Goal: Task Accomplishment & Management: Manage account settings

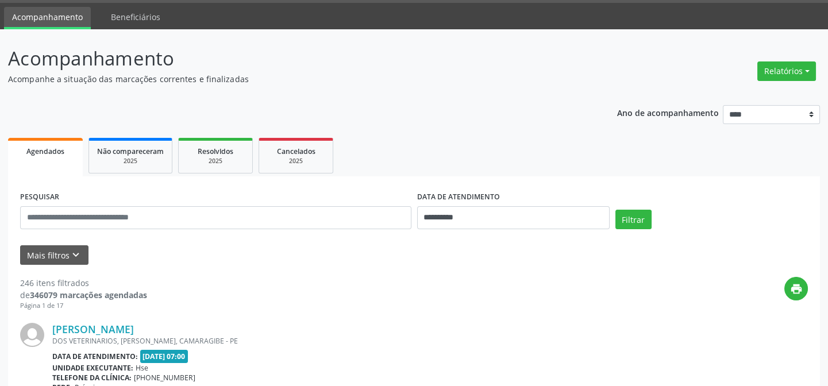
scroll to position [52, 0]
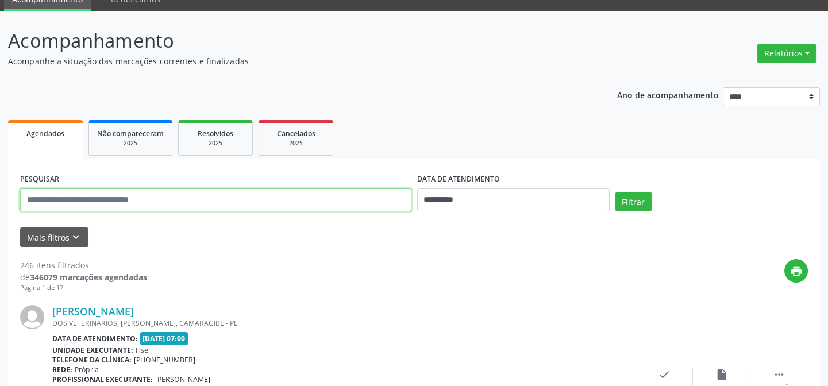
click at [75, 203] on input "text" at bounding box center [216, 200] width 392 height 23
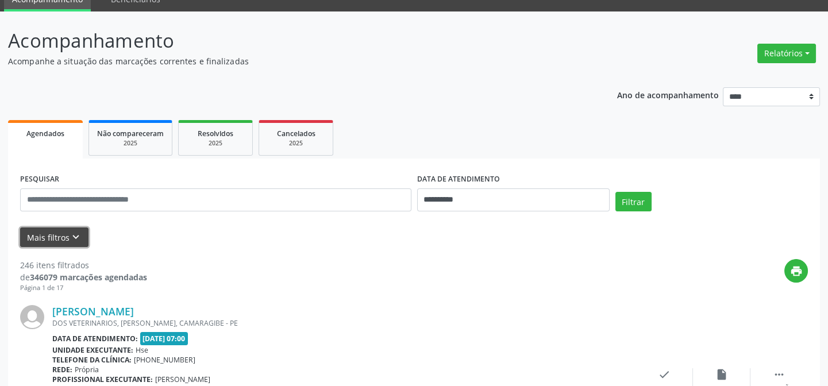
click at [51, 236] on button "Mais filtros keyboard_arrow_down" at bounding box center [54, 238] width 68 height 20
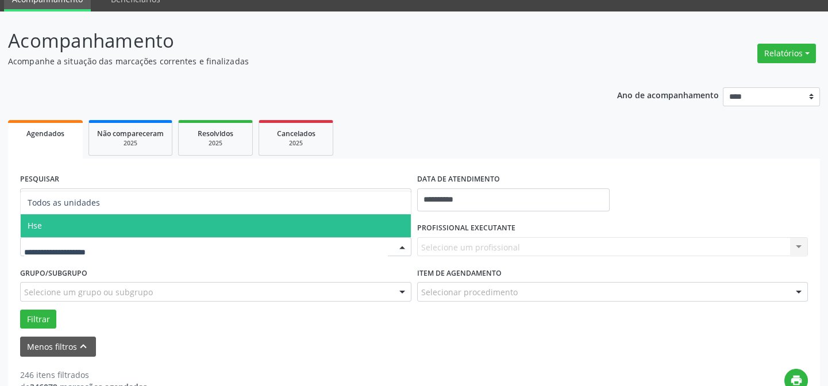
click at [48, 227] on span "Hse" at bounding box center [216, 225] width 390 height 23
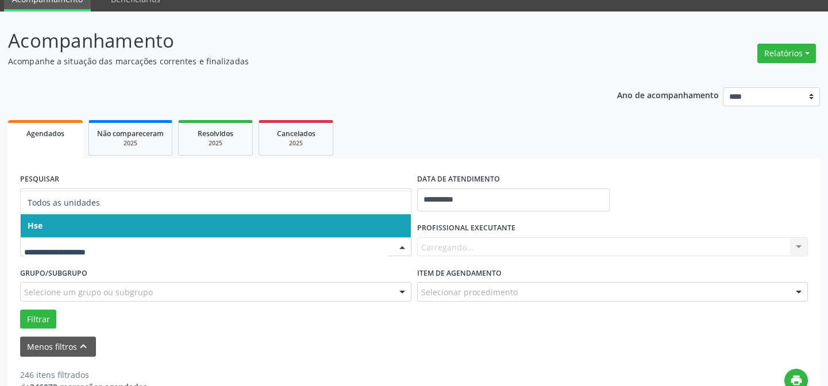
click at [74, 221] on span "Hse" at bounding box center [216, 225] width 390 height 23
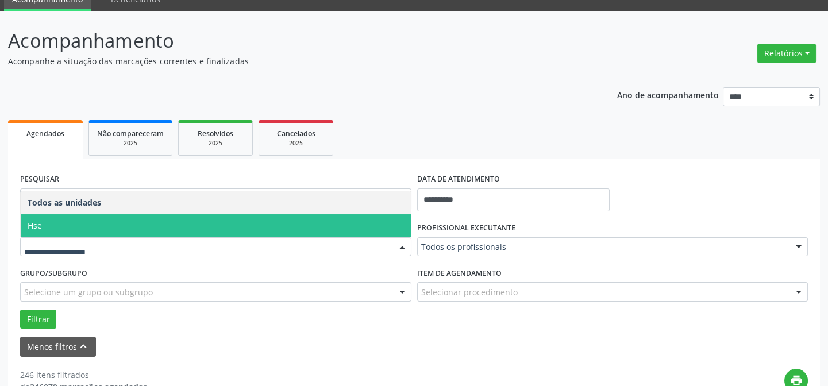
click at [57, 218] on span "Hse" at bounding box center [216, 225] width 390 height 23
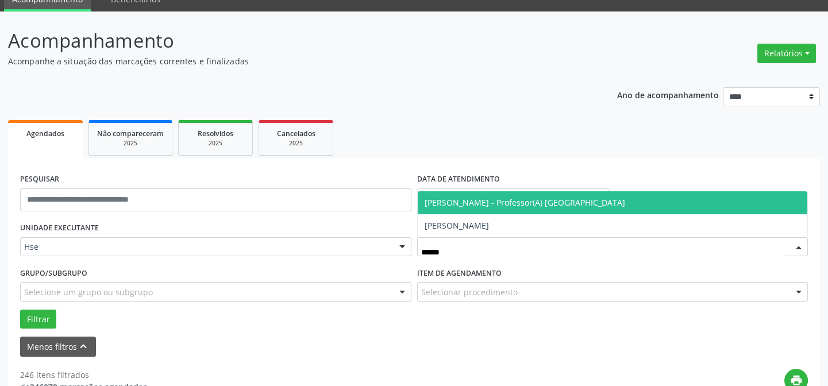
type input "*******"
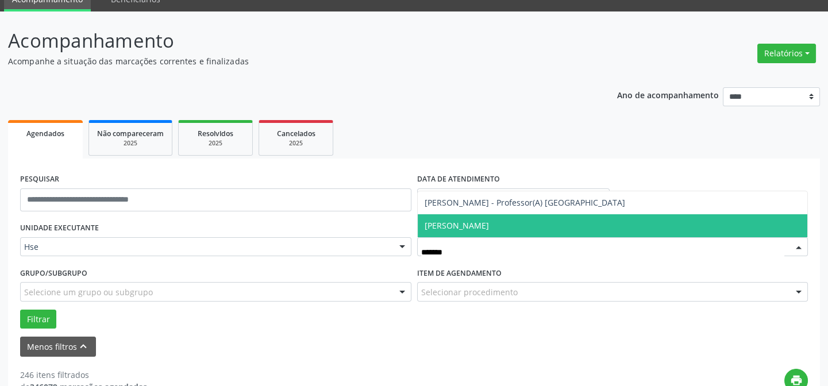
drag, startPoint x: 387, startPoint y: 255, endPoint x: 305, endPoint y: 258, distance: 82.3
click at [305, 258] on div "UNIDADE EXECUTANTE Hse Todos as unidades Hse Nenhum resultado encontrado para: …" at bounding box center [414, 274] width 794 height 109
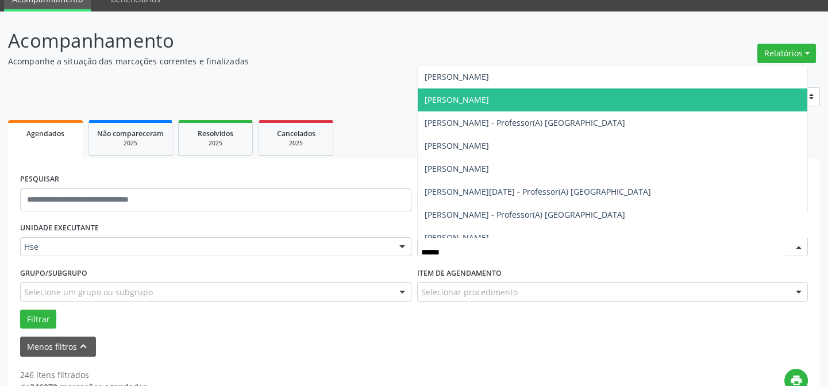
type input "*******"
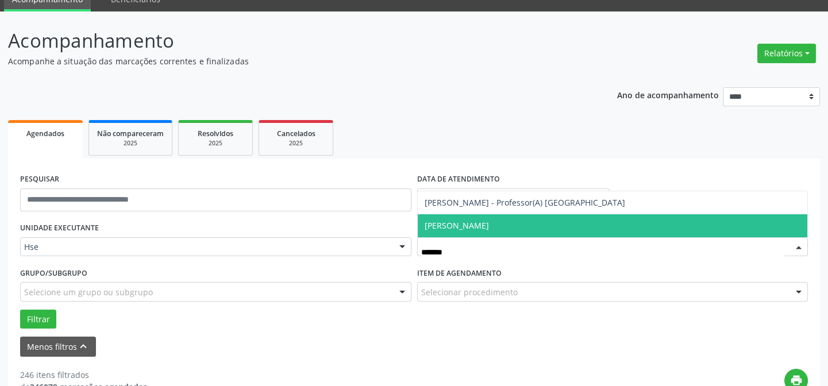
click at [477, 221] on span "[PERSON_NAME]" at bounding box center [613, 225] width 390 height 23
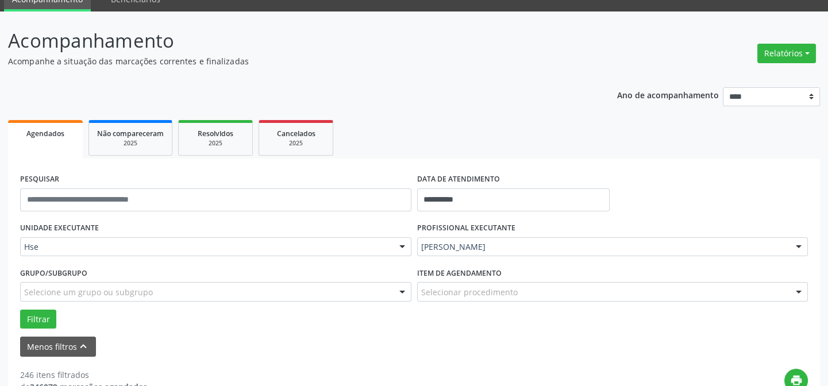
scroll to position [104, 0]
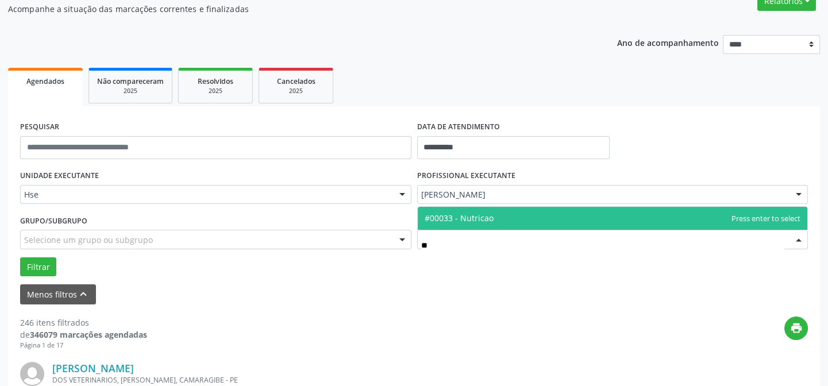
drag, startPoint x: 497, startPoint y: 218, endPoint x: 469, endPoint y: 256, distance: 46.8
click at [496, 219] on span "#00033 - Nutricao" at bounding box center [613, 218] width 390 height 23
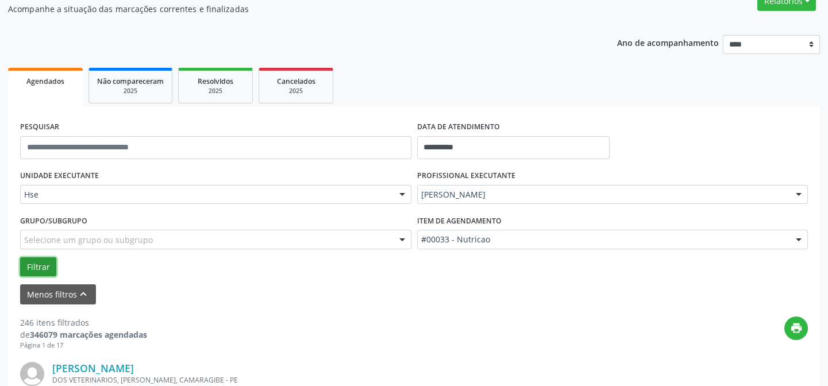
click at [48, 264] on button "Filtrar" at bounding box center [38, 268] width 36 height 20
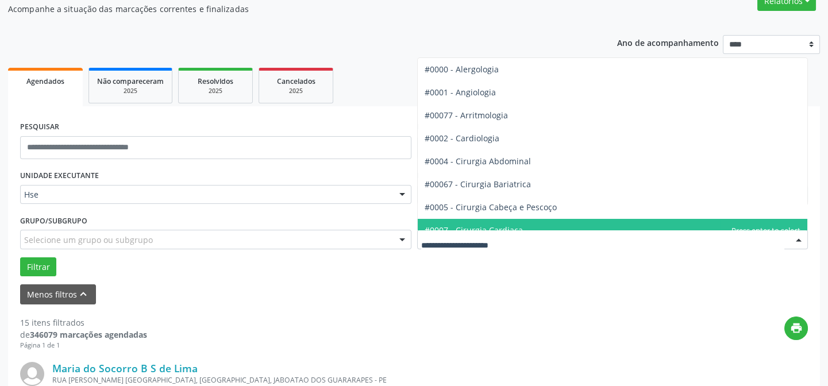
click at [796, 243] on div at bounding box center [799, 241] width 17 height 20
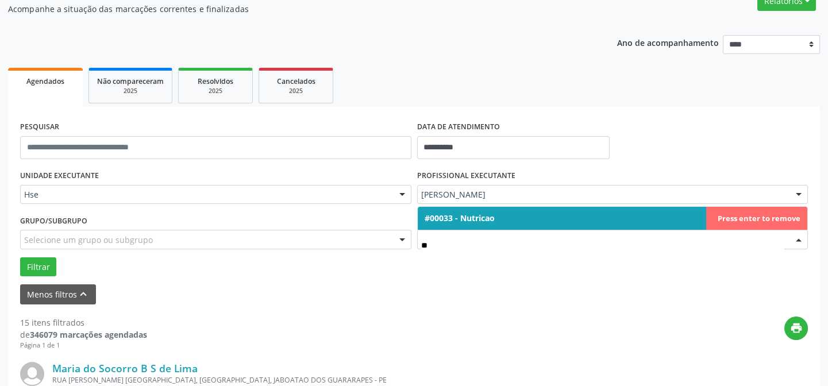
click at [502, 214] on span "#00033 - Nutricao" at bounding box center [613, 218] width 390 height 23
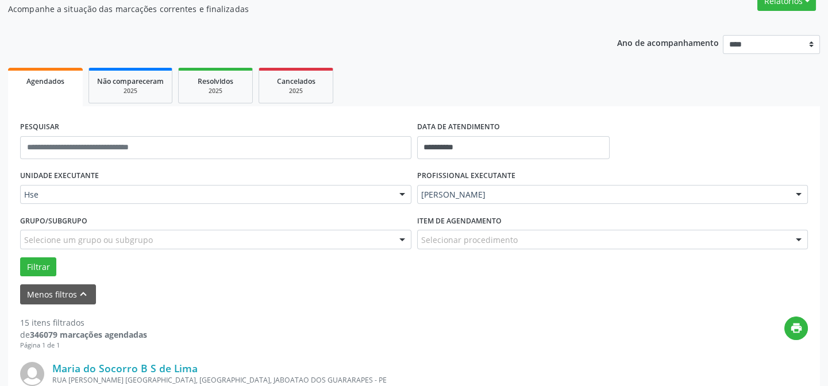
click at [801, 239] on div at bounding box center [799, 241] width 17 height 20
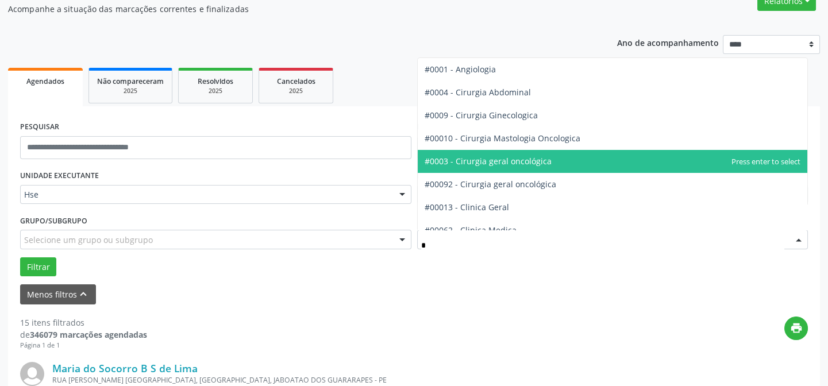
type input "**"
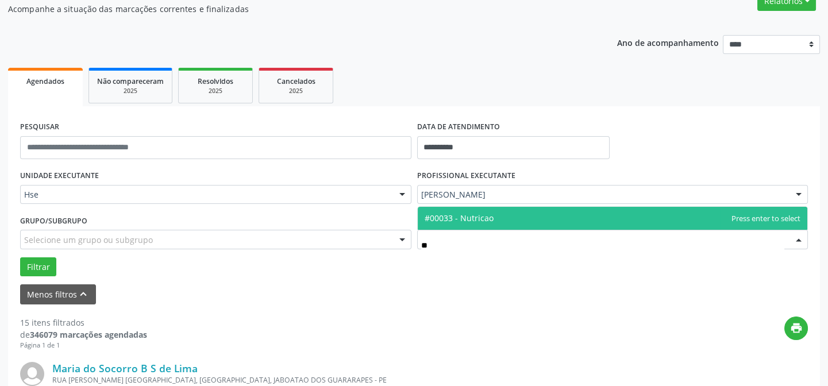
click at [432, 217] on span "#00033 - Nutricao" at bounding box center [459, 218] width 69 height 11
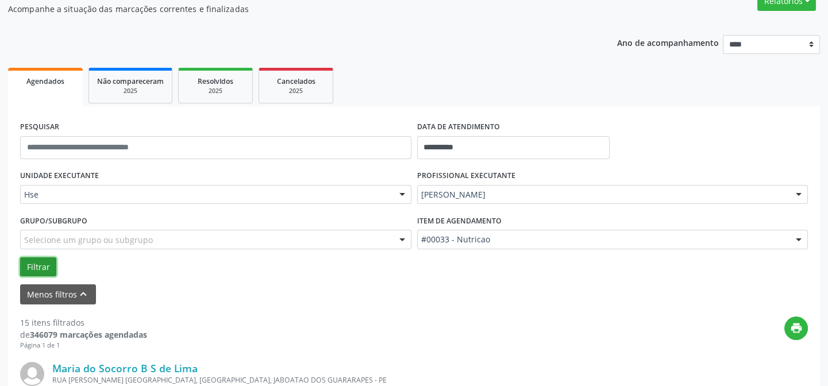
click at [37, 264] on button "Filtrar" at bounding box center [38, 268] width 36 height 20
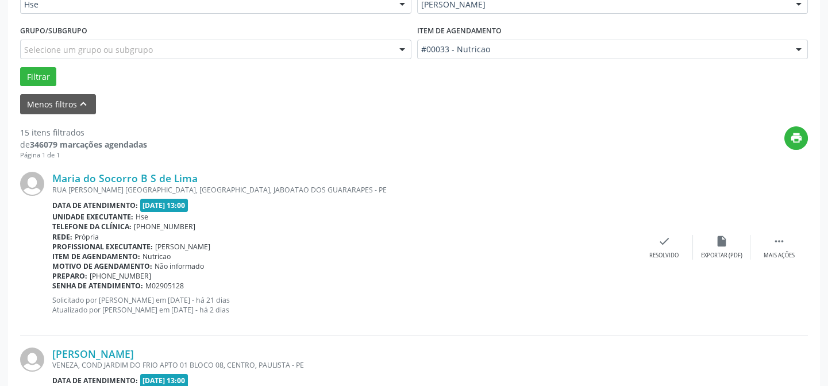
scroll to position [313, 0]
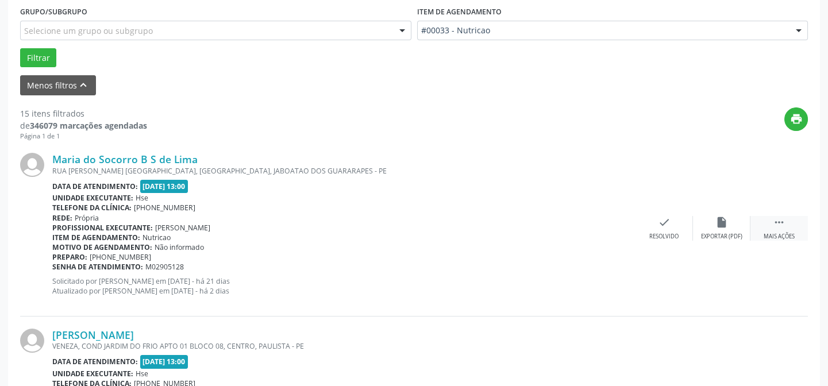
click at [784, 224] on icon "" at bounding box center [779, 222] width 13 height 13
click at [724, 223] on icon "alarm_off" at bounding box center [722, 222] width 13 height 13
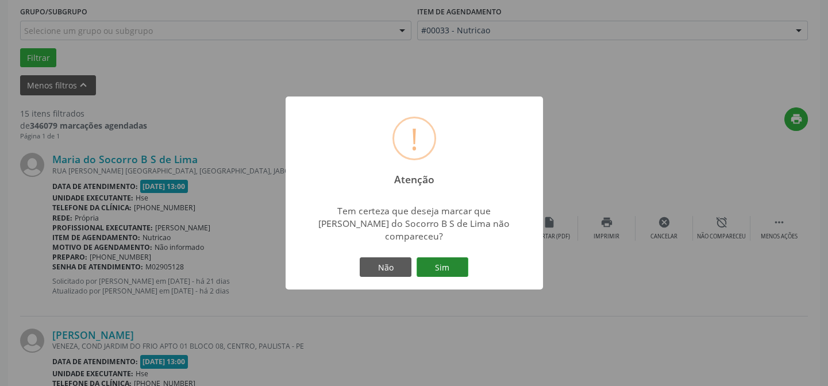
click at [433, 264] on button "Sim" at bounding box center [443, 268] width 52 height 20
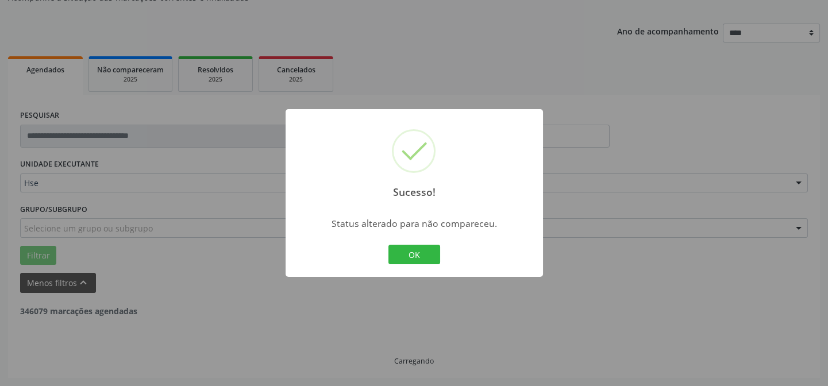
scroll to position [115, 0]
click at [417, 248] on button "OK" at bounding box center [415, 255] width 52 height 20
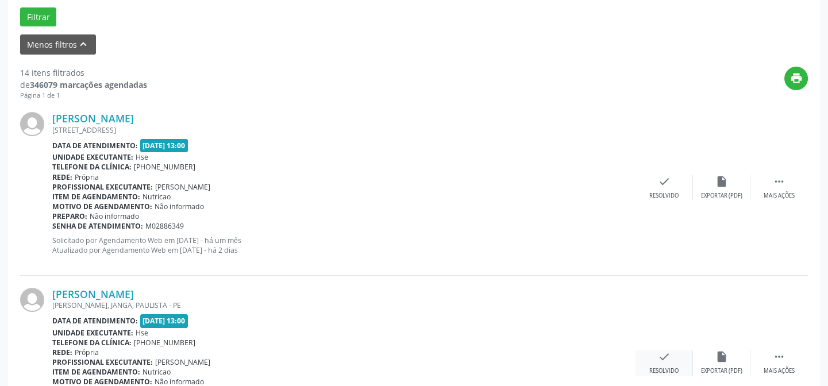
scroll to position [428, 0]
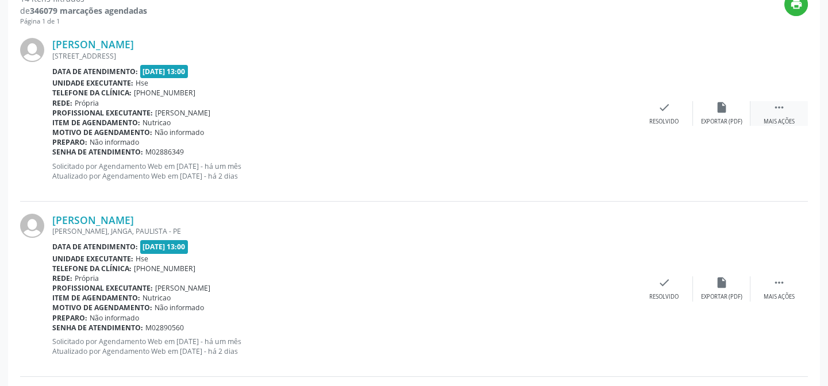
click at [773, 106] on icon "" at bounding box center [779, 107] width 13 height 13
click at [719, 114] on div "alarm_off Não compareceu" at bounding box center [721, 113] width 57 height 25
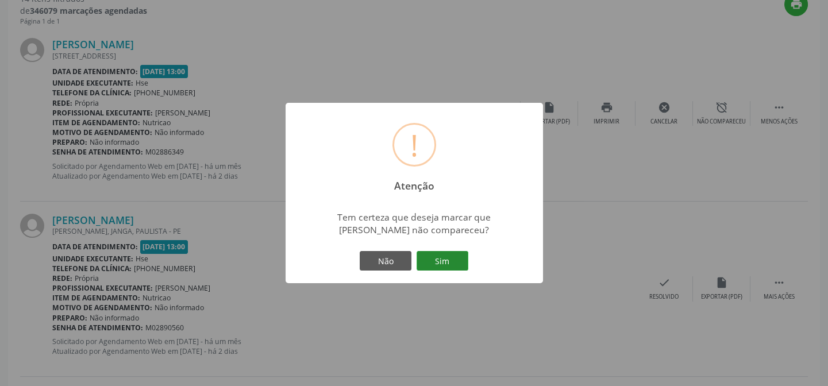
click at [447, 258] on button "Sim" at bounding box center [443, 261] width 52 height 20
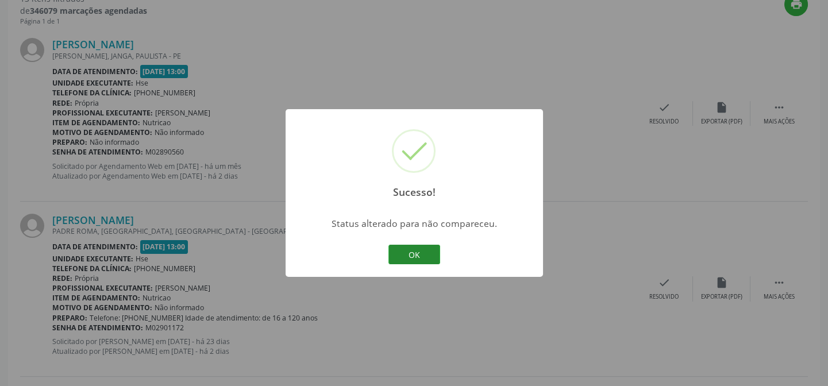
click at [408, 255] on button "OK" at bounding box center [415, 255] width 52 height 20
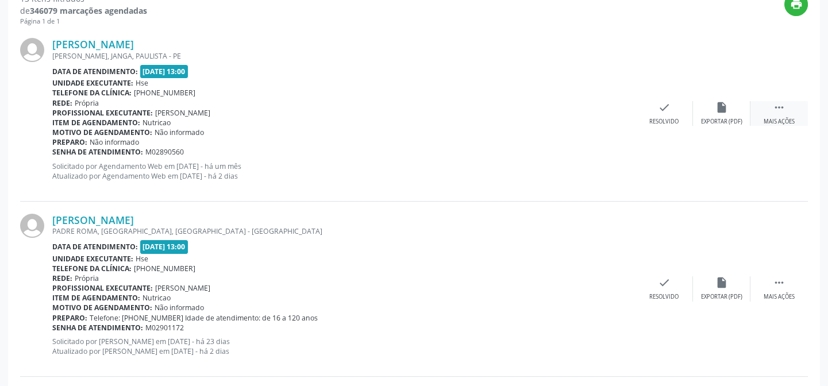
click at [788, 114] on div " Mais ações" at bounding box center [779, 113] width 57 height 25
click at [713, 118] on div "Não compareceu" at bounding box center [721, 122] width 49 height 8
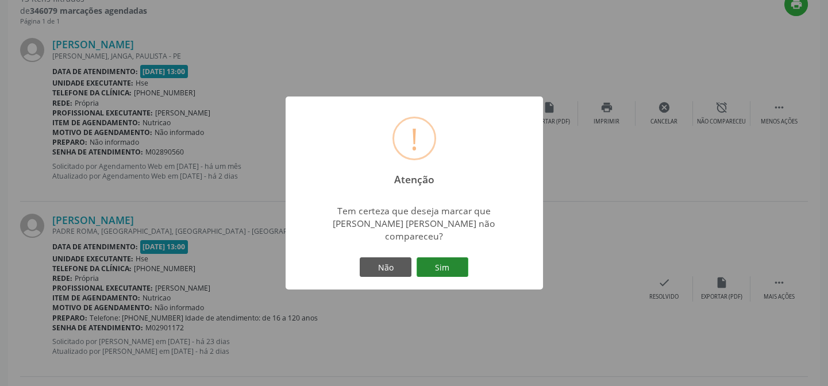
click at [448, 268] on button "Sim" at bounding box center [443, 268] width 52 height 20
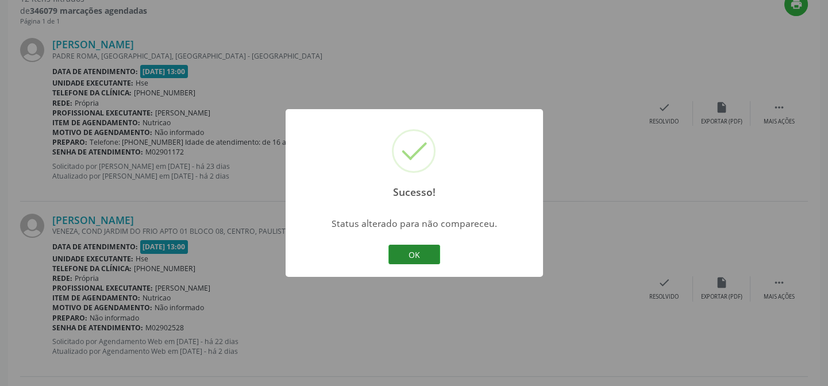
click at [433, 259] on button "OK" at bounding box center [415, 255] width 52 height 20
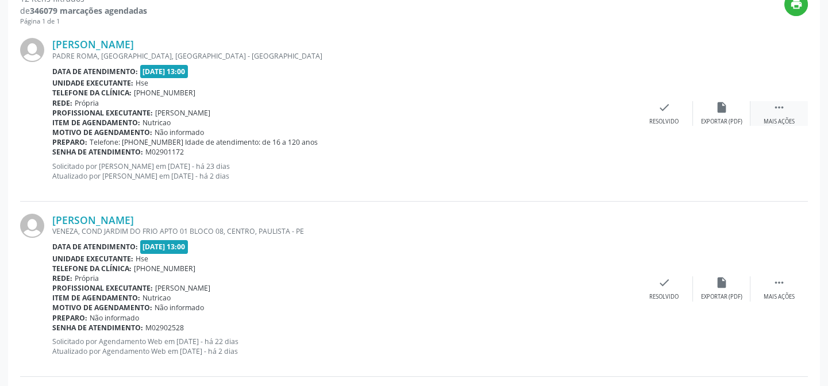
click at [774, 109] on icon "" at bounding box center [779, 107] width 13 height 13
click at [719, 113] on div "alarm_off Não compareceu" at bounding box center [721, 113] width 57 height 25
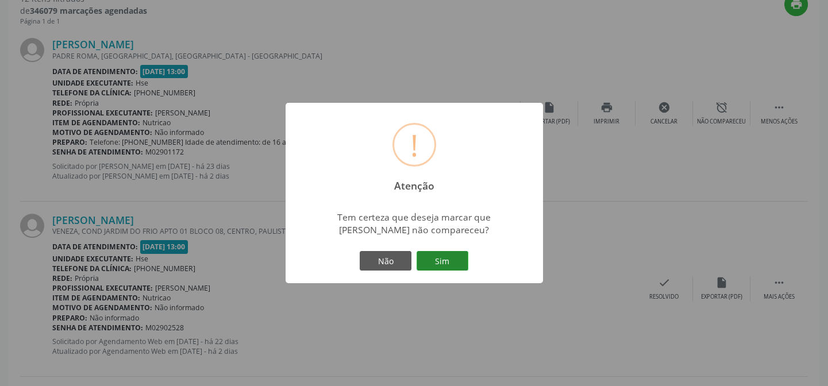
click at [453, 258] on button "Sim" at bounding box center [443, 261] width 52 height 20
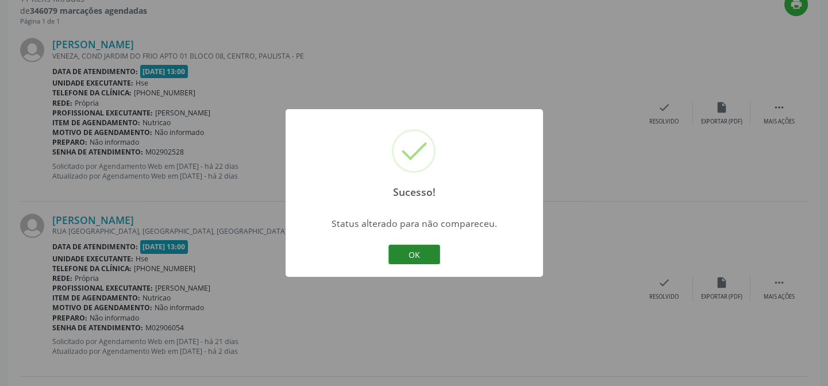
click at [437, 264] on button "OK" at bounding box center [415, 255] width 52 height 20
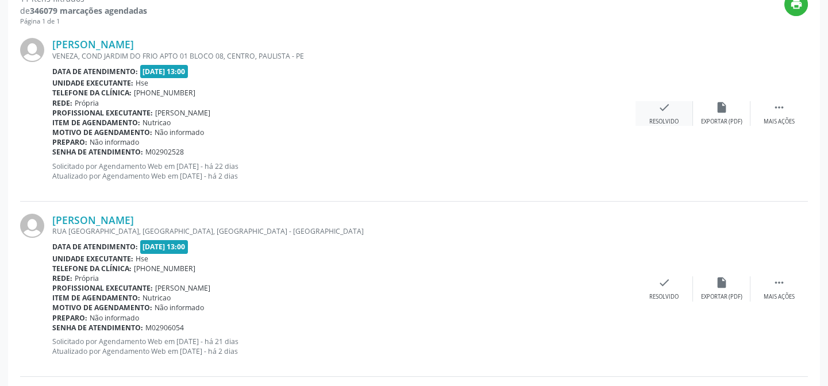
click at [670, 114] on div "check Resolvido" at bounding box center [664, 113] width 57 height 25
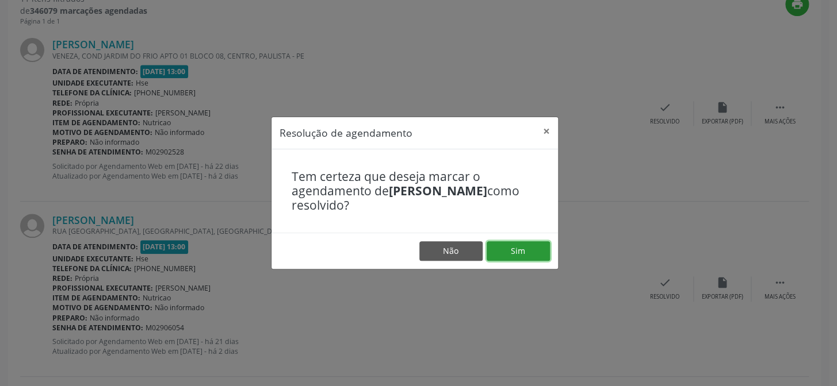
click at [538, 253] on button "Sim" at bounding box center [517, 251] width 63 height 20
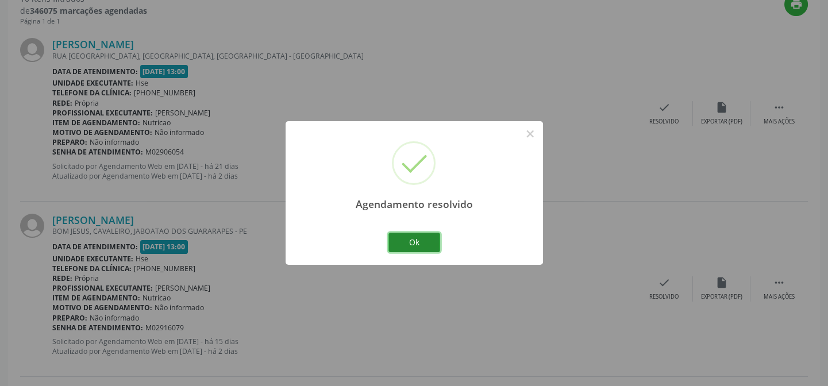
click at [414, 247] on button "Ok" at bounding box center [415, 243] width 52 height 20
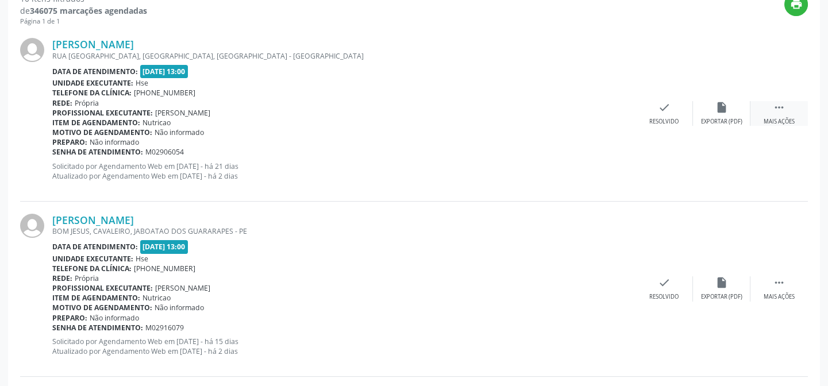
click at [765, 118] on div "Mais ações" at bounding box center [779, 122] width 31 height 8
click at [707, 105] on div "alarm_off Não compareceu" at bounding box center [721, 113] width 57 height 25
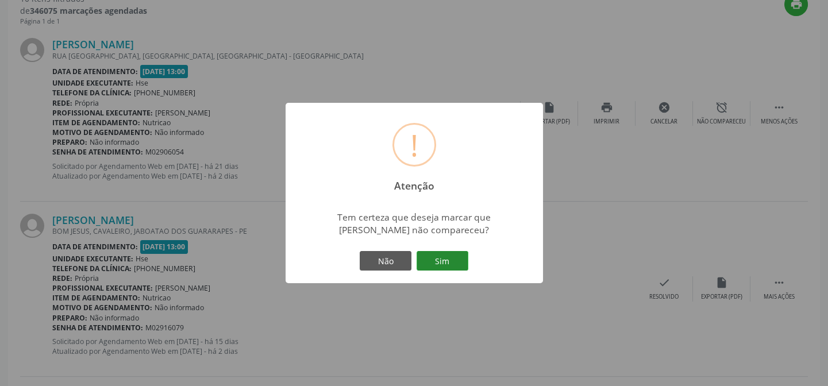
click at [454, 258] on button "Sim" at bounding box center [443, 261] width 52 height 20
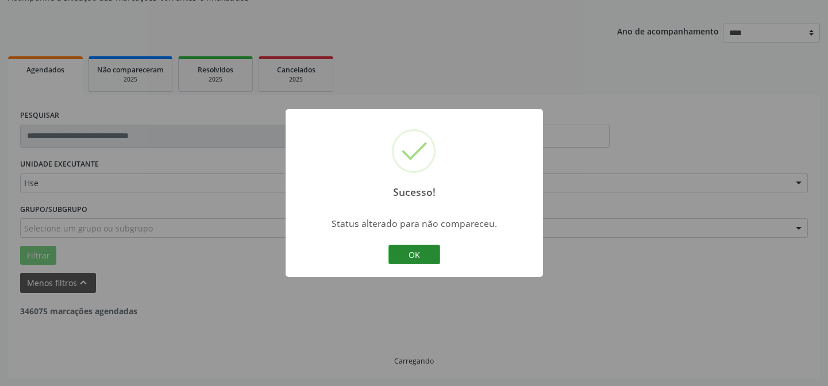
click at [414, 251] on button "OK" at bounding box center [415, 255] width 52 height 20
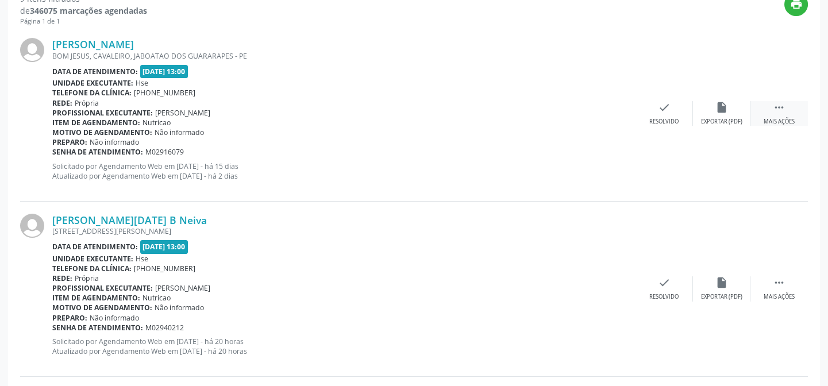
click at [781, 113] on div " Mais ações" at bounding box center [779, 113] width 57 height 25
click at [721, 114] on div "alarm_off Não compareceu" at bounding box center [721, 113] width 57 height 25
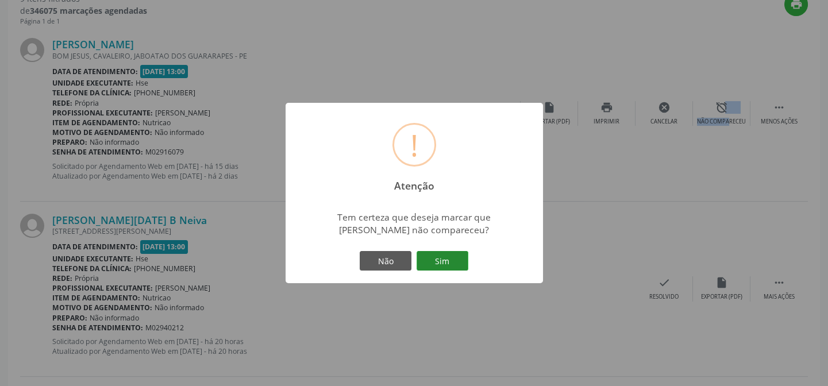
click at [454, 260] on button "Sim" at bounding box center [443, 261] width 52 height 20
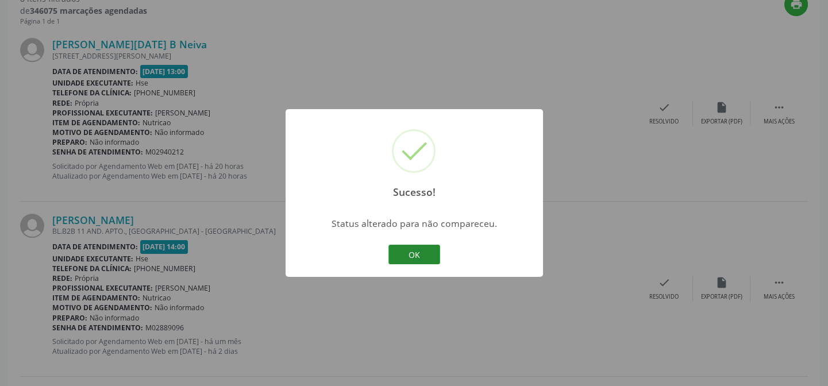
click at [425, 248] on button "OK" at bounding box center [415, 255] width 52 height 20
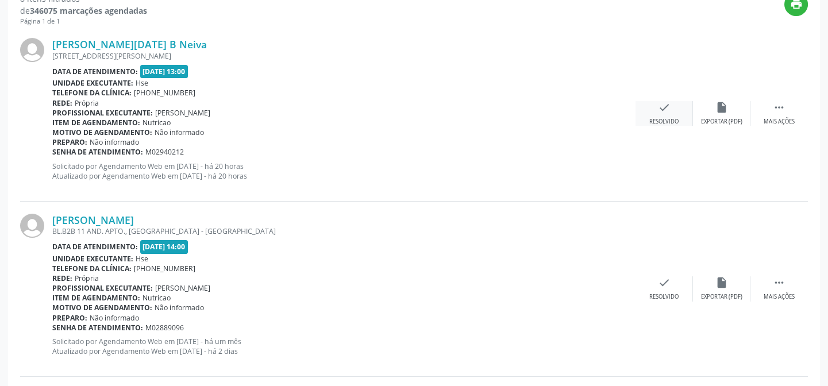
click at [662, 111] on icon "check" at bounding box center [664, 107] width 13 height 13
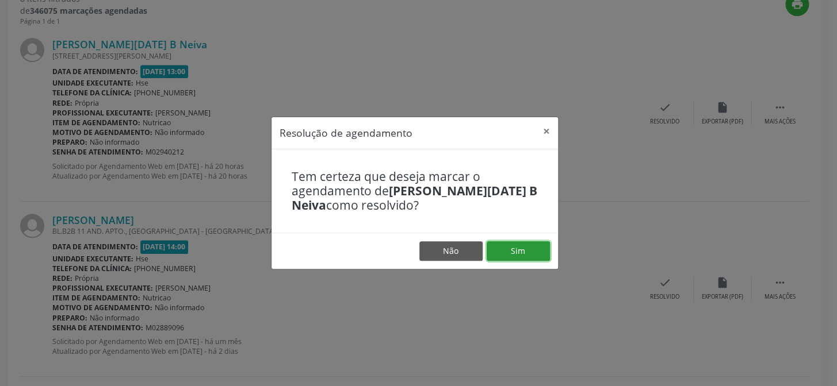
click at [512, 254] on button "Sim" at bounding box center [517, 251] width 63 height 20
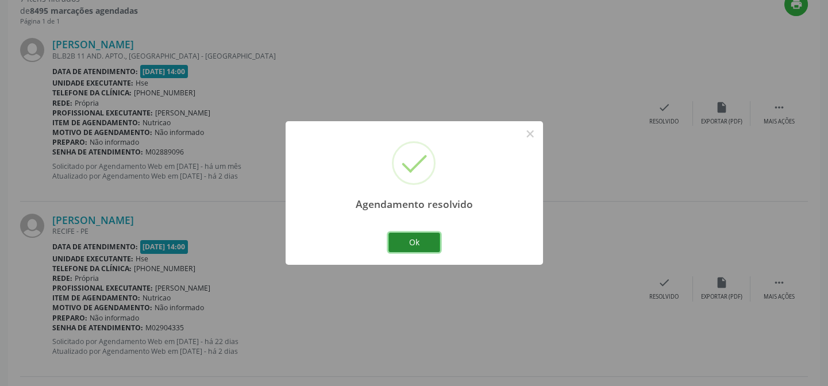
click at [415, 247] on button "Ok" at bounding box center [415, 243] width 52 height 20
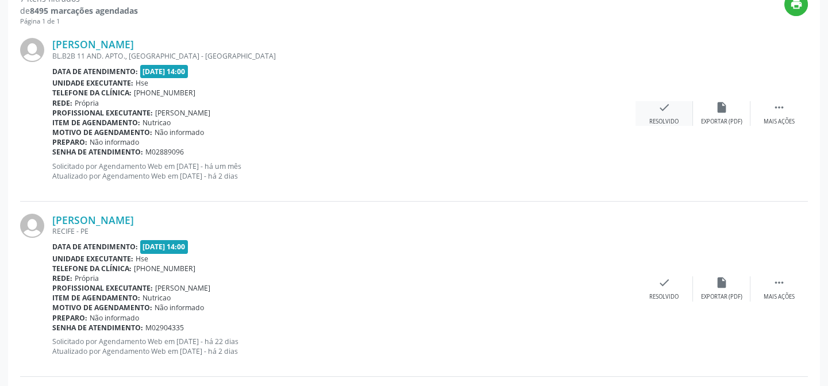
click at [663, 109] on icon "check" at bounding box center [664, 107] width 13 height 13
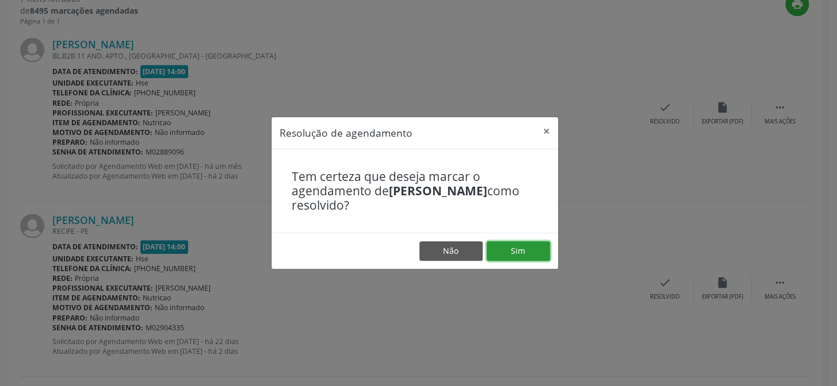
click at [525, 253] on button "Sim" at bounding box center [517, 251] width 63 height 20
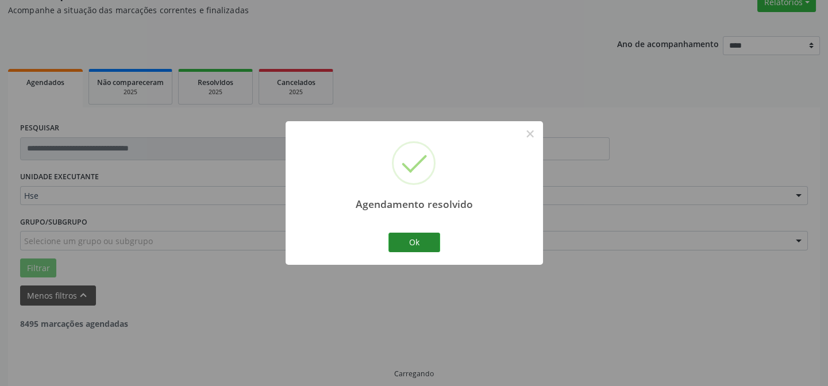
scroll to position [115, 0]
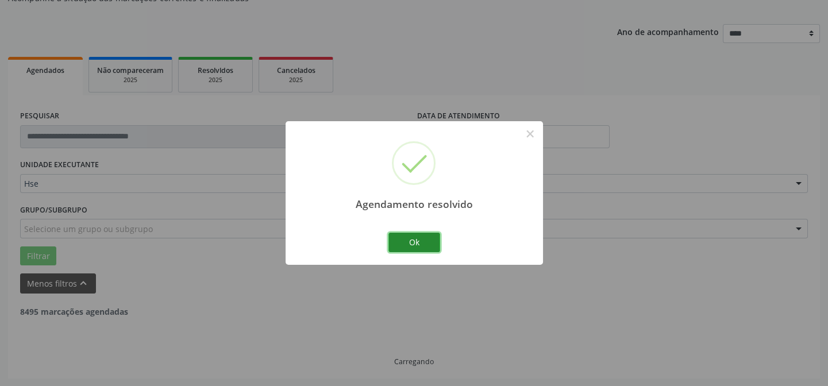
click at [420, 247] on button "Ok" at bounding box center [415, 243] width 52 height 20
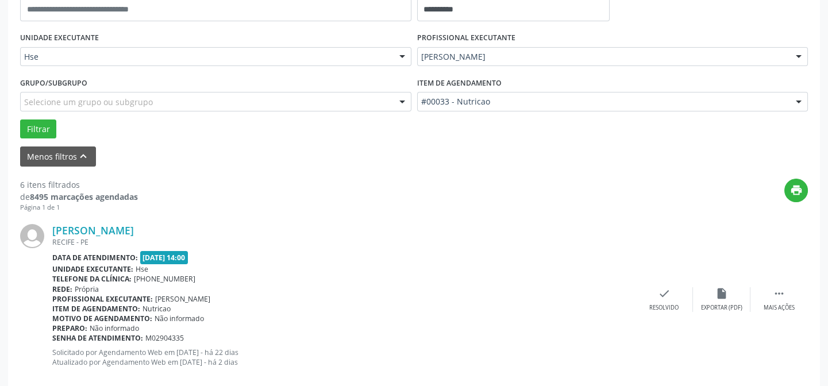
scroll to position [324, 0]
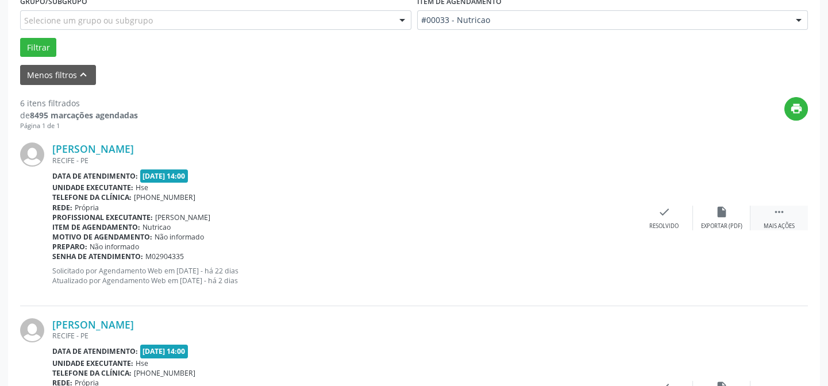
click at [778, 213] on icon "" at bounding box center [779, 212] width 13 height 13
click at [722, 204] on div "Isaias Alves da Cruz RECIFE - PE Data de atendimento: 18/09/2025 - 14:00 Unidad…" at bounding box center [414, 218] width 788 height 175
click at [720, 216] on icon "alarm_off" at bounding box center [722, 212] width 13 height 13
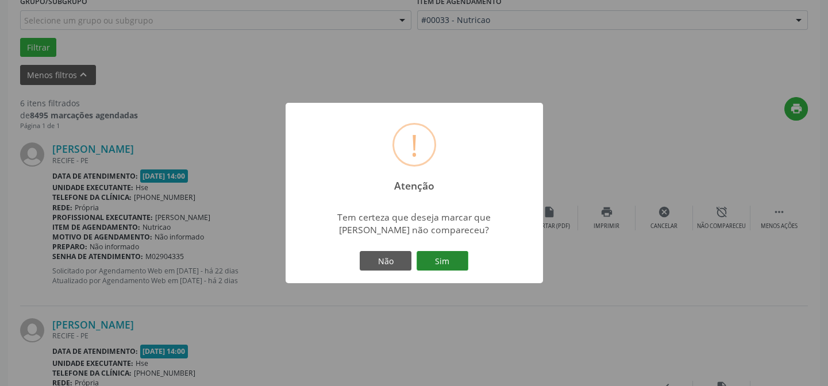
click at [449, 267] on button "Sim" at bounding box center [443, 261] width 52 height 20
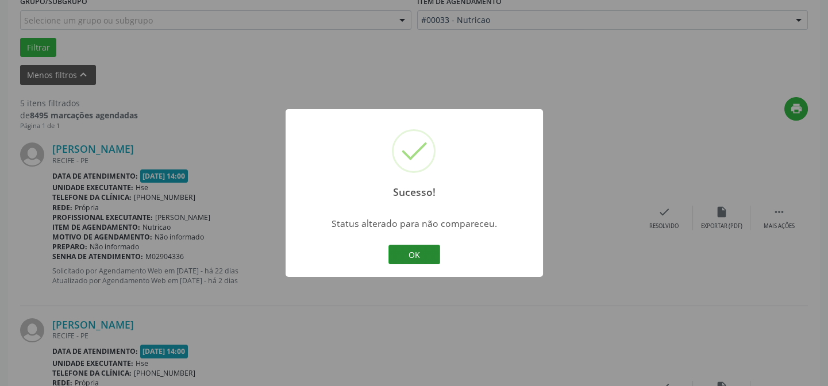
click at [427, 254] on button "OK" at bounding box center [415, 255] width 52 height 20
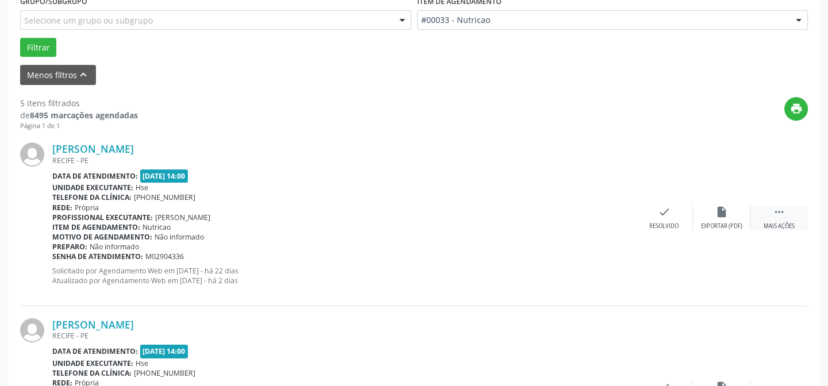
click at [776, 213] on icon "" at bounding box center [779, 212] width 13 height 13
click at [719, 217] on icon "alarm_off" at bounding box center [722, 212] width 13 height 13
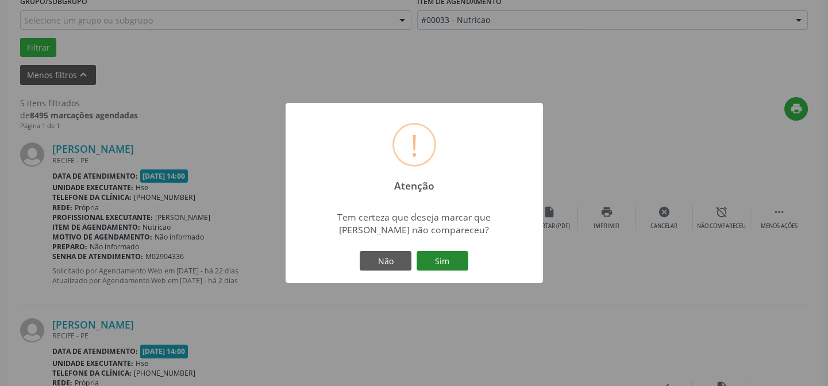
click at [454, 264] on button "Sim" at bounding box center [443, 261] width 52 height 20
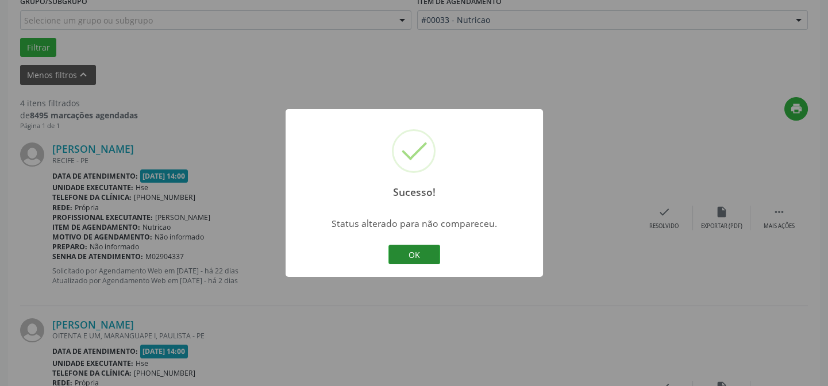
click at [423, 251] on button "OK" at bounding box center [415, 255] width 52 height 20
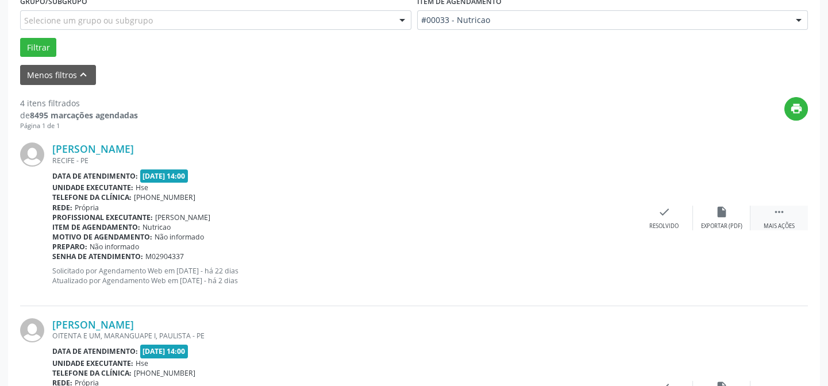
drag, startPoint x: 788, startPoint y: 211, endPoint x: 786, endPoint y: 221, distance: 10.0
click at [788, 210] on div " Mais ações" at bounding box center [779, 218] width 57 height 25
click at [719, 217] on icon "alarm_off" at bounding box center [722, 212] width 13 height 13
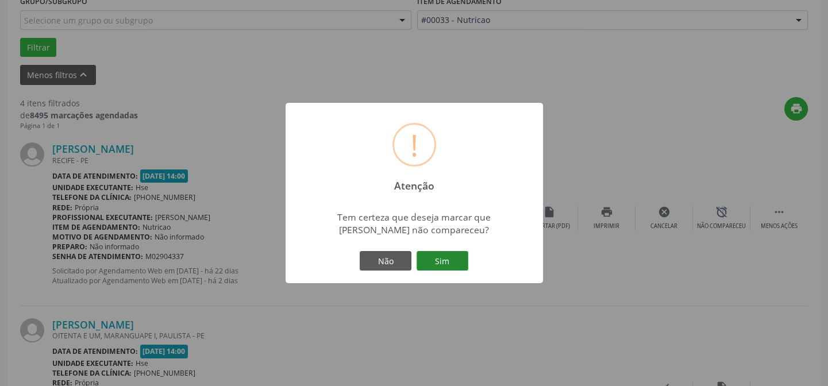
click at [456, 262] on button "Sim" at bounding box center [443, 261] width 52 height 20
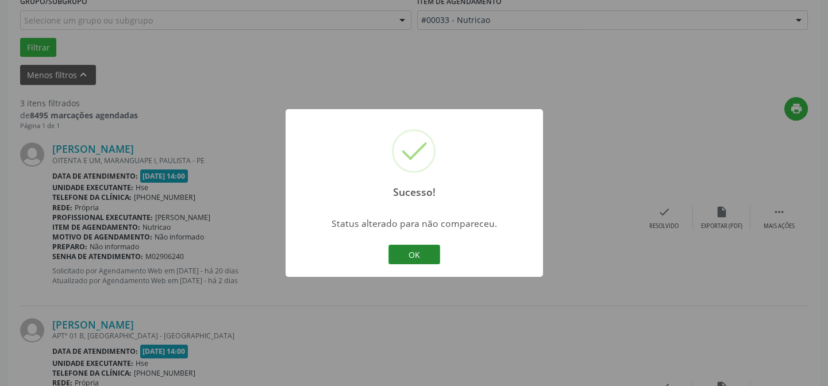
click at [436, 254] on button "OK" at bounding box center [415, 255] width 52 height 20
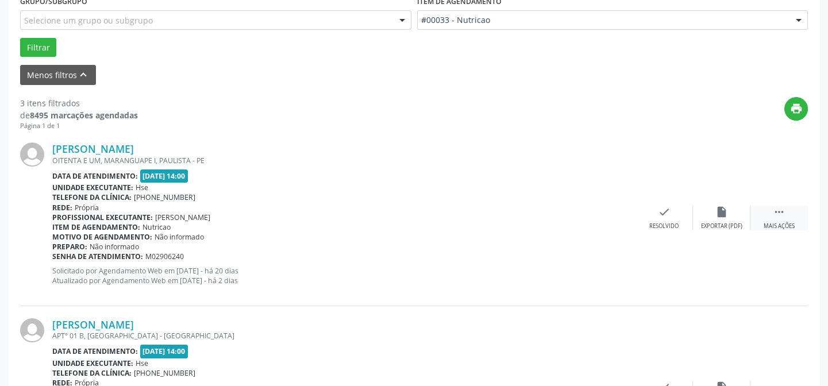
click at [785, 209] on icon "" at bounding box center [779, 212] width 13 height 13
click at [708, 220] on div "alarm_off Não compareceu" at bounding box center [721, 218] width 57 height 25
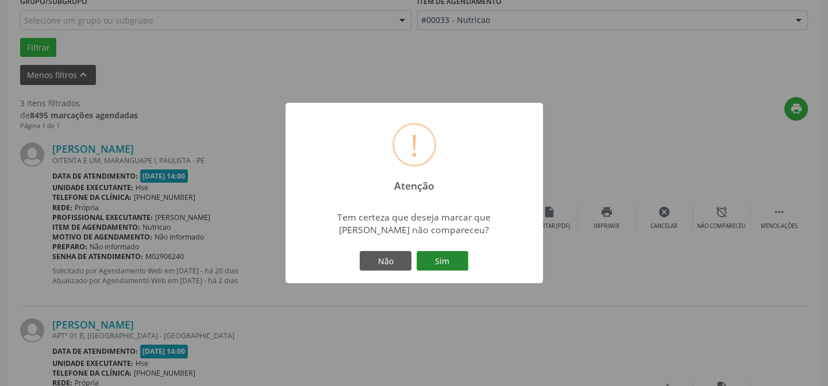
click at [448, 260] on button "Sim" at bounding box center [443, 261] width 52 height 20
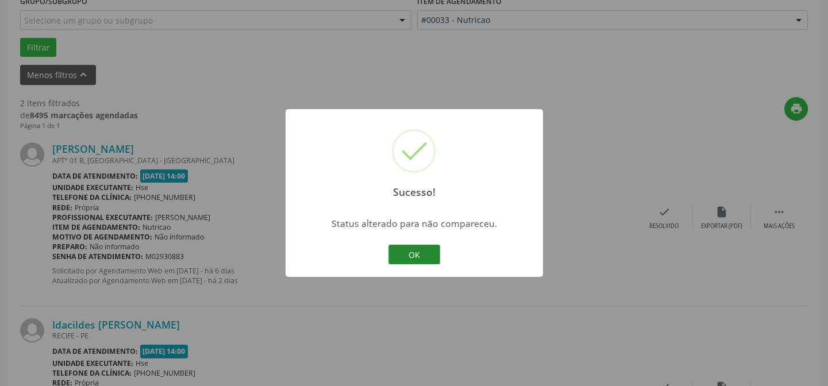
click at [420, 251] on button "OK" at bounding box center [415, 255] width 52 height 20
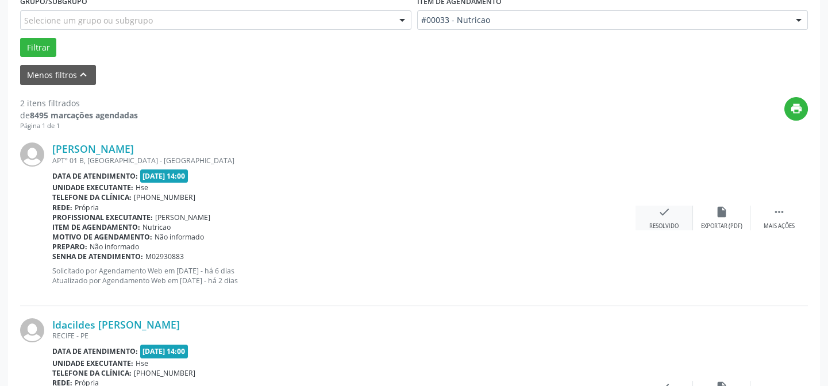
click at [669, 214] on icon "check" at bounding box center [664, 212] width 13 height 13
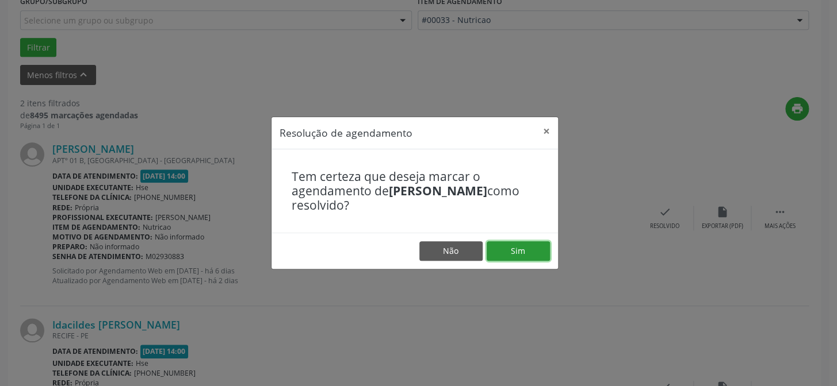
click at [517, 243] on button "Sim" at bounding box center [517, 251] width 63 height 20
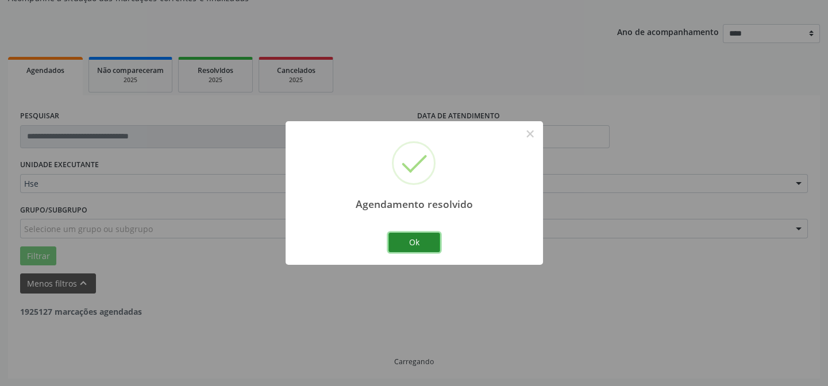
click at [401, 239] on button "Ok" at bounding box center [415, 243] width 52 height 20
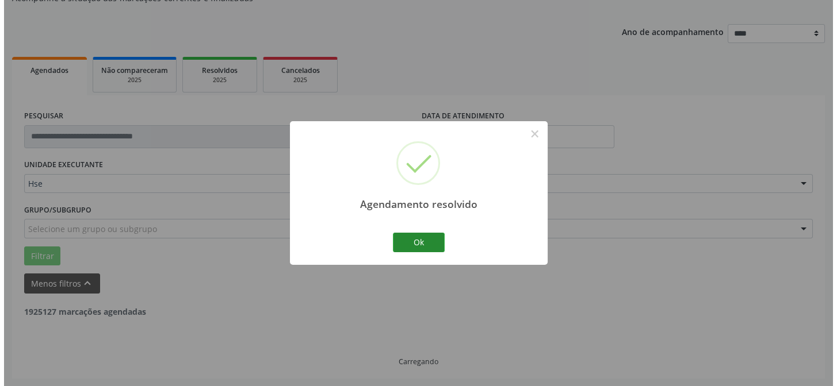
scroll to position [263, 0]
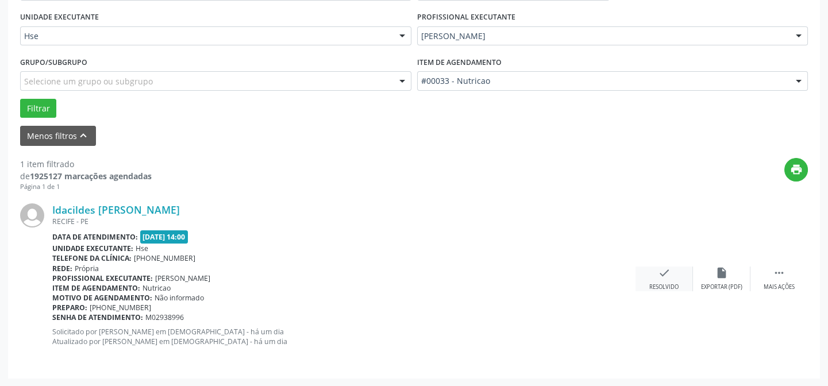
click at [666, 275] on icon "check" at bounding box center [664, 273] width 13 height 13
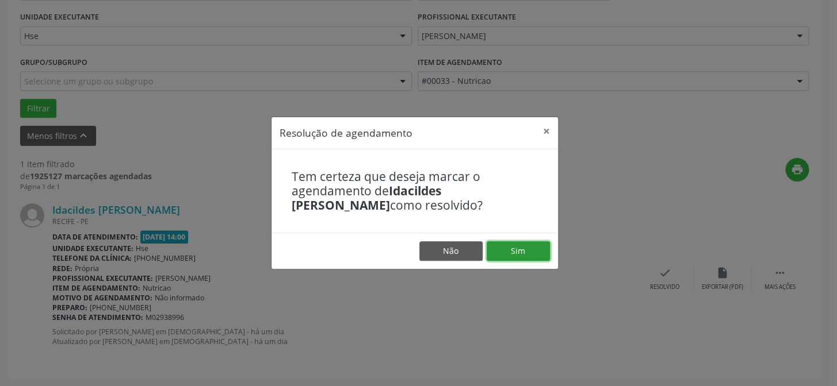
click at [509, 251] on button "Sim" at bounding box center [517, 251] width 63 height 20
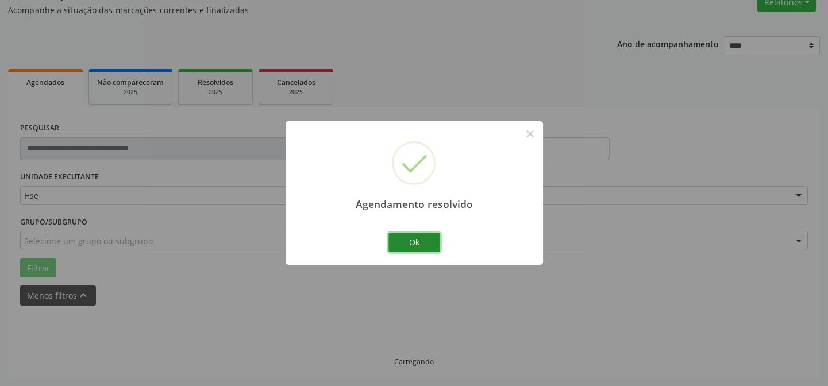
click at [402, 241] on button "Ok" at bounding box center [415, 243] width 52 height 20
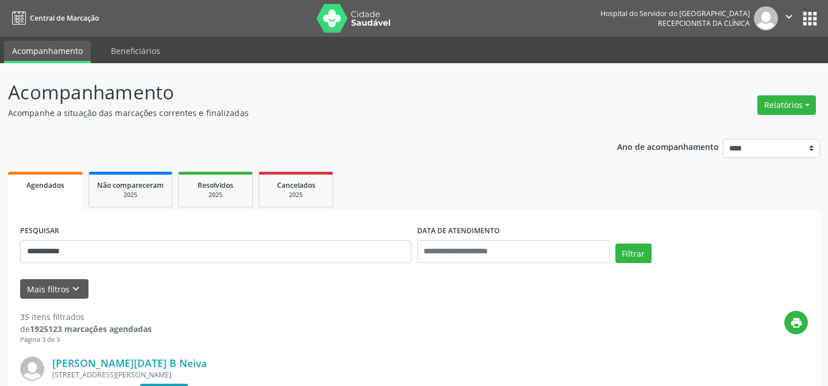
scroll to position [293, 0]
